Goal: Information Seeking & Learning: Learn about a topic

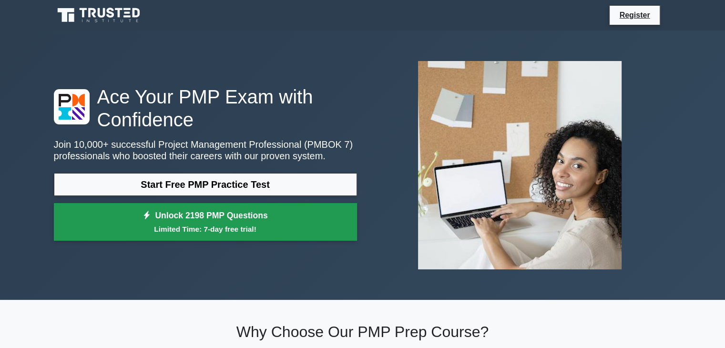
click at [229, 223] on small "Limited Time: 7-day free trial!" at bounding box center [205, 228] width 279 height 11
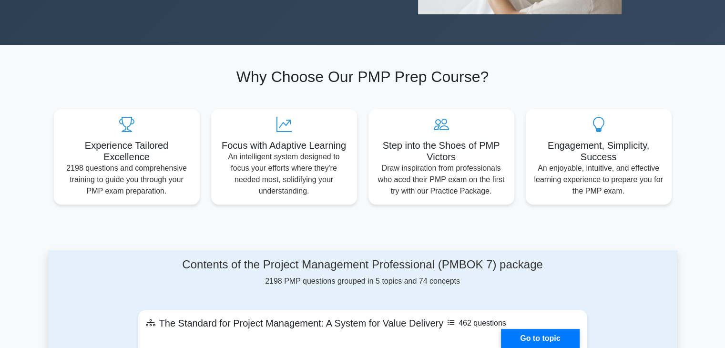
scroll to position [286, 0]
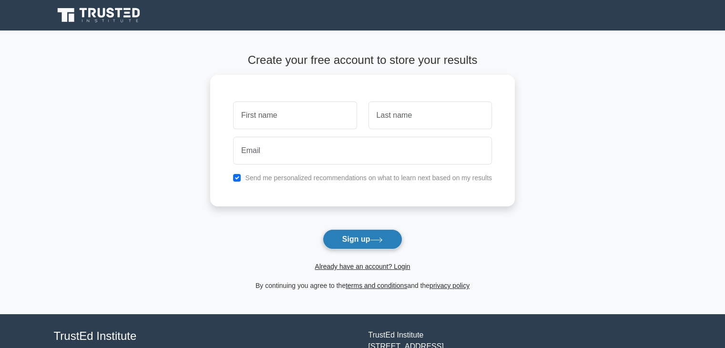
click at [367, 239] on button "Sign up" at bounding box center [363, 239] width 80 height 20
click at [346, 265] on link "Already have an account? Login" at bounding box center [361, 267] width 95 height 8
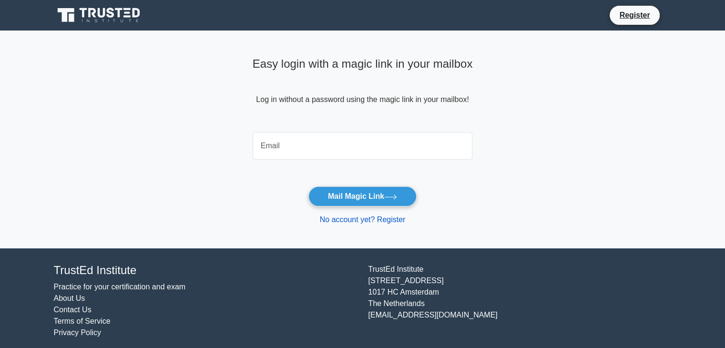
click at [351, 218] on link "No account yet? Register" at bounding box center [363, 219] width 86 height 8
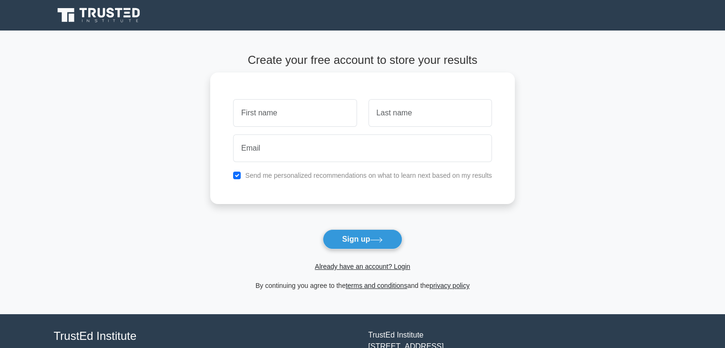
click at [273, 112] on input "text" at bounding box center [294, 113] width 123 height 28
type input "drhtrh"
click at [386, 111] on input "text" at bounding box center [429, 113] width 123 height 28
type input "rsthsryh"
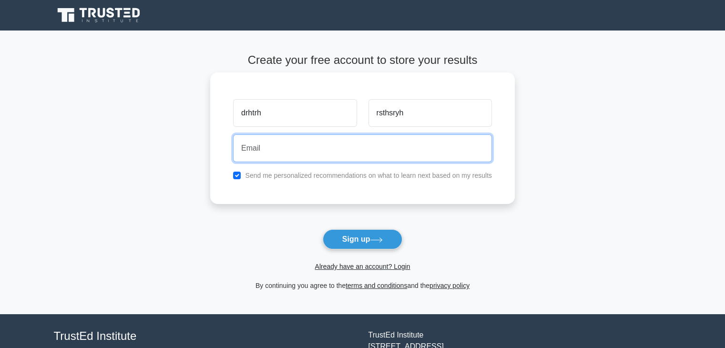
click at [255, 152] on input "email" at bounding box center [362, 148] width 259 height 28
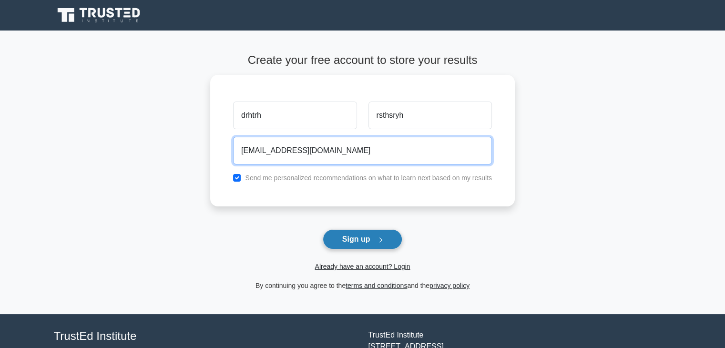
type input "gs20130491@gmail.com"
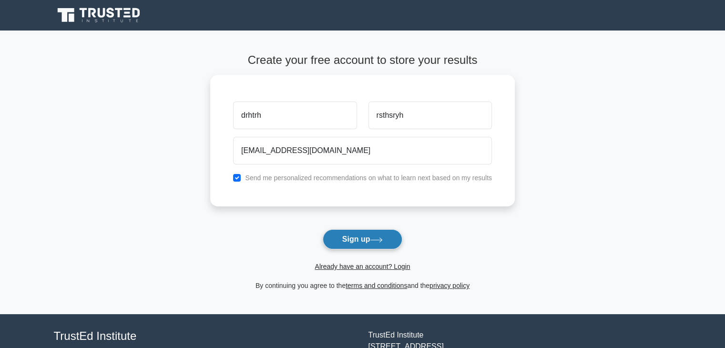
click at [364, 237] on button "Sign up" at bounding box center [363, 239] width 80 height 20
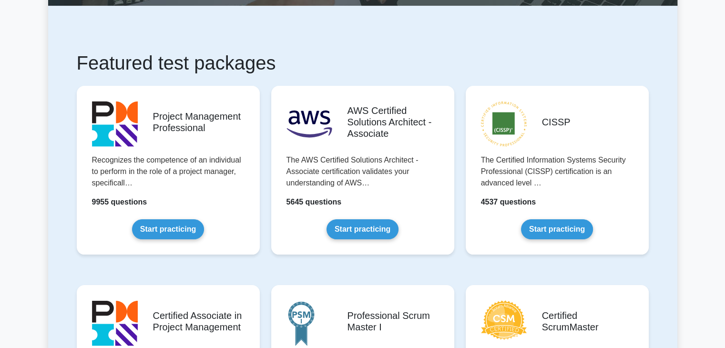
scroll to position [191, 0]
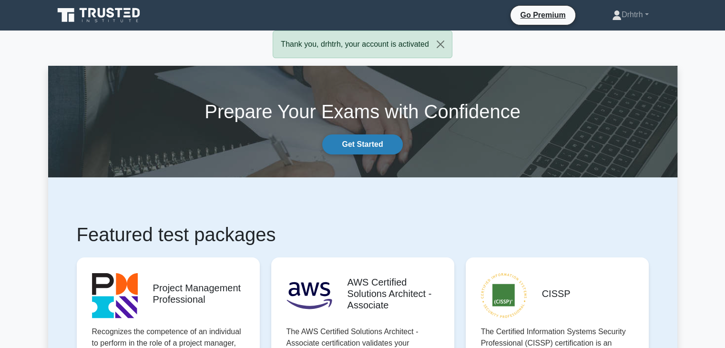
click at [358, 146] on link "Get Started" at bounding box center [362, 144] width 80 height 20
click at [440, 44] on button "Close" at bounding box center [440, 44] width 23 height 27
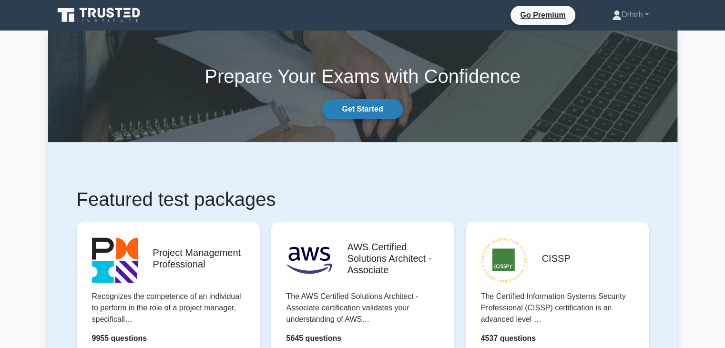
click at [368, 110] on link "Get Started" at bounding box center [362, 109] width 80 height 20
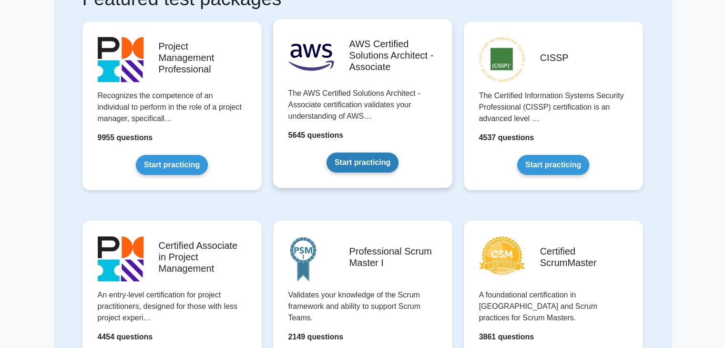
scroll to position [95, 0]
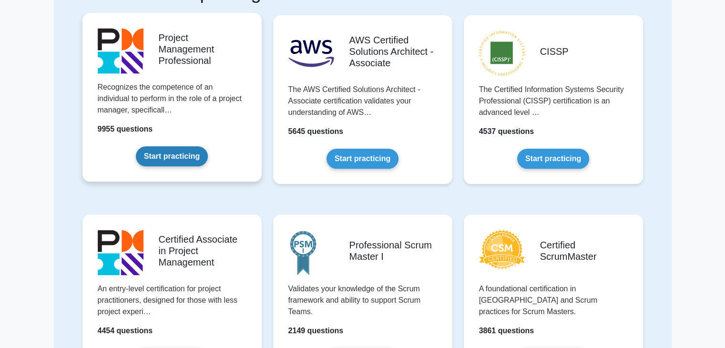
click at [168, 157] on link "Start practicing" at bounding box center [172, 156] width 72 height 20
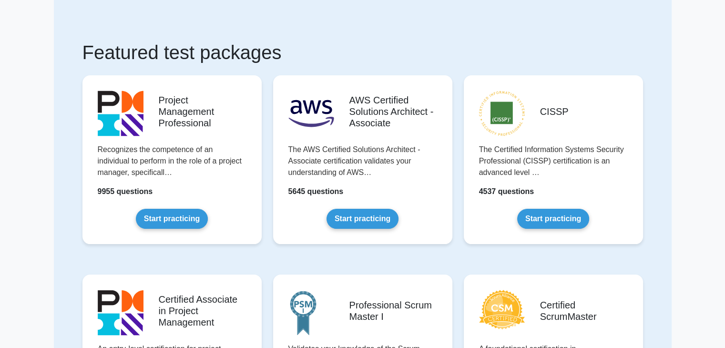
scroll to position [0, 0]
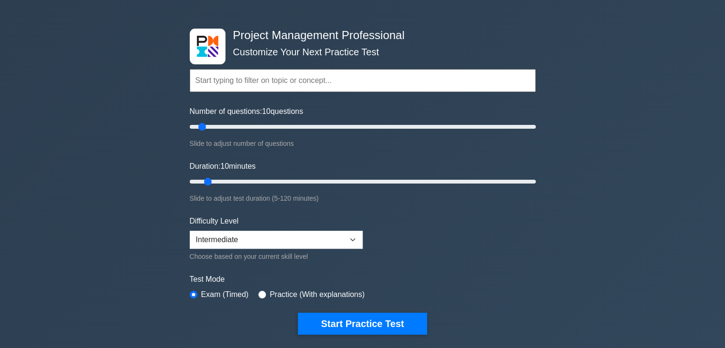
scroll to position [48, 0]
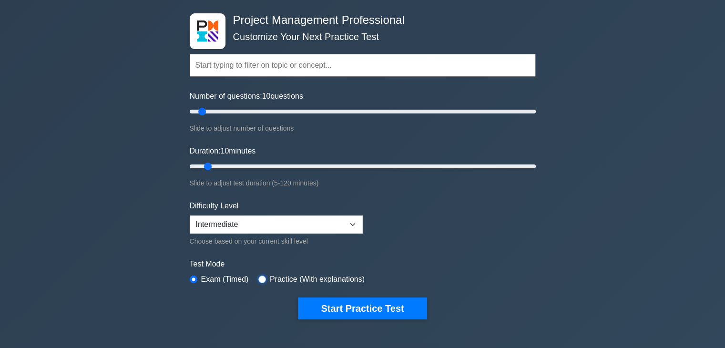
click at [260, 279] on input "radio" at bounding box center [262, 279] width 8 height 8
radio input "true"
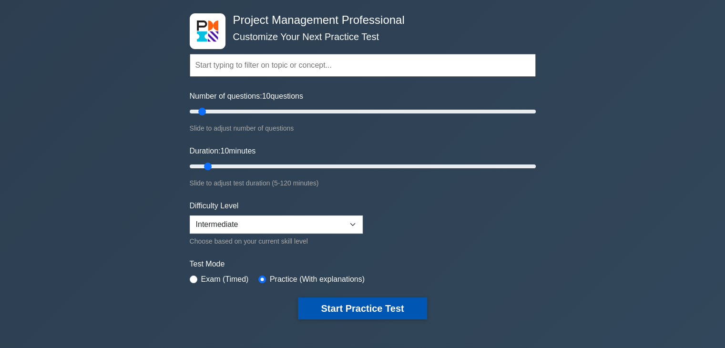
click at [350, 308] on button "Start Practice Test" at bounding box center [362, 308] width 129 height 22
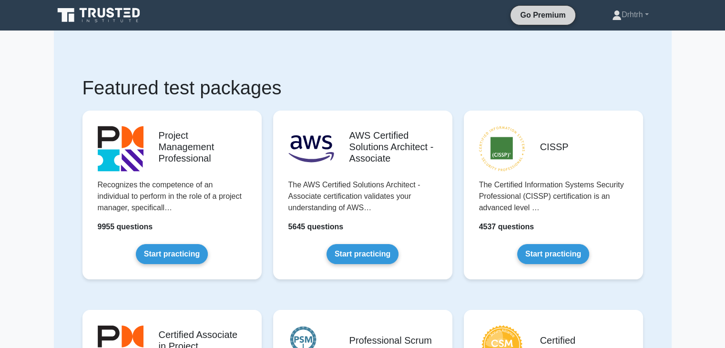
click at [535, 16] on link "Go Premium" at bounding box center [542, 15] width 57 height 12
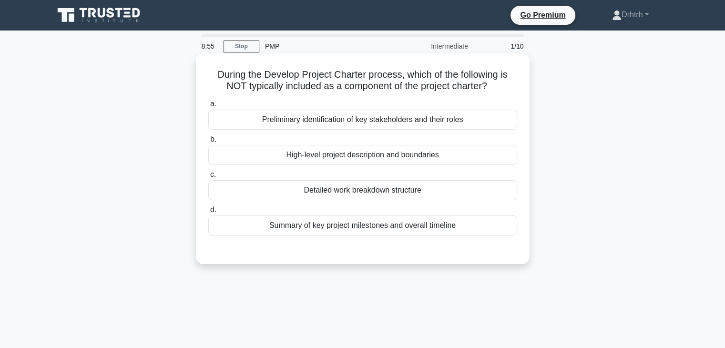
click at [370, 190] on div "Detailed work breakdown structure" at bounding box center [362, 190] width 309 height 20
click at [208, 178] on input "c. Detailed work breakdown structure" at bounding box center [208, 175] width 0 height 6
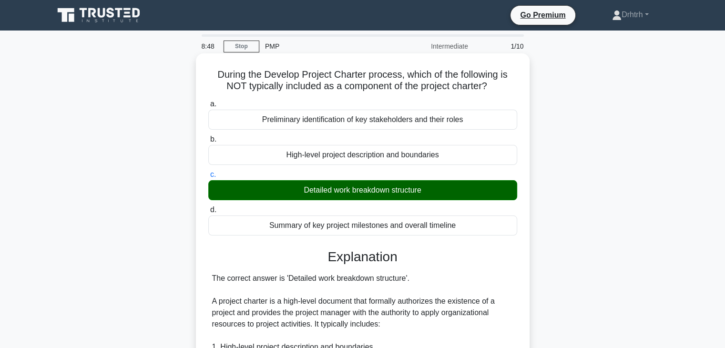
click at [406, 160] on div "High-level project description and boundaries" at bounding box center [362, 155] width 309 height 20
click at [208, 142] on input "b. High-level project description and boundaries" at bounding box center [208, 139] width 0 height 6
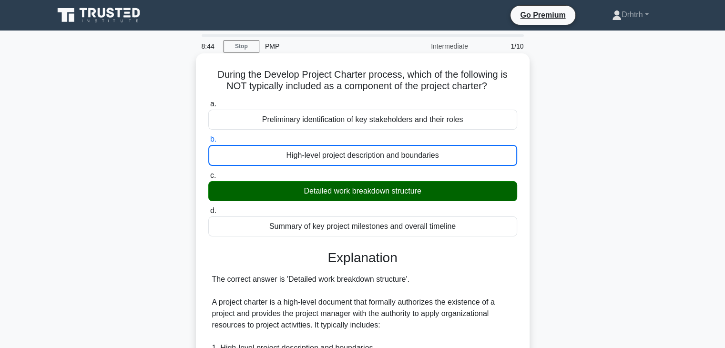
click at [397, 191] on div "Detailed work breakdown structure" at bounding box center [362, 191] width 309 height 20
click at [208, 179] on input "c. Detailed work breakdown structure" at bounding box center [208, 175] width 0 height 6
